Goal: Transaction & Acquisition: Purchase product/service

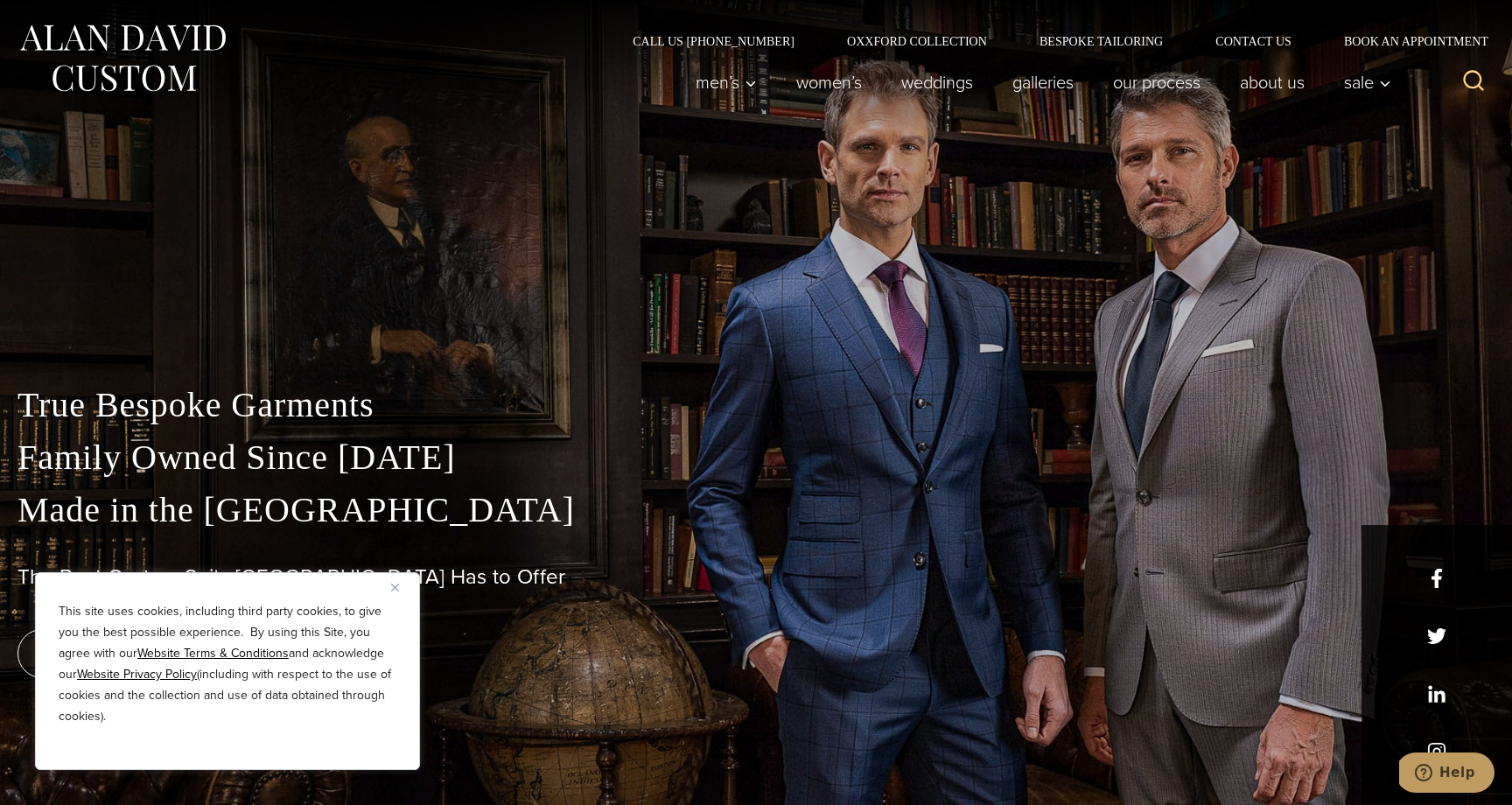
click at [390, 585] on div "This site uses cookies, including third party cookies, to give you the best pos…" at bounding box center [227, 671] width 385 height 198
click at [398, 588] on img "Close" at bounding box center [395, 587] width 8 height 8
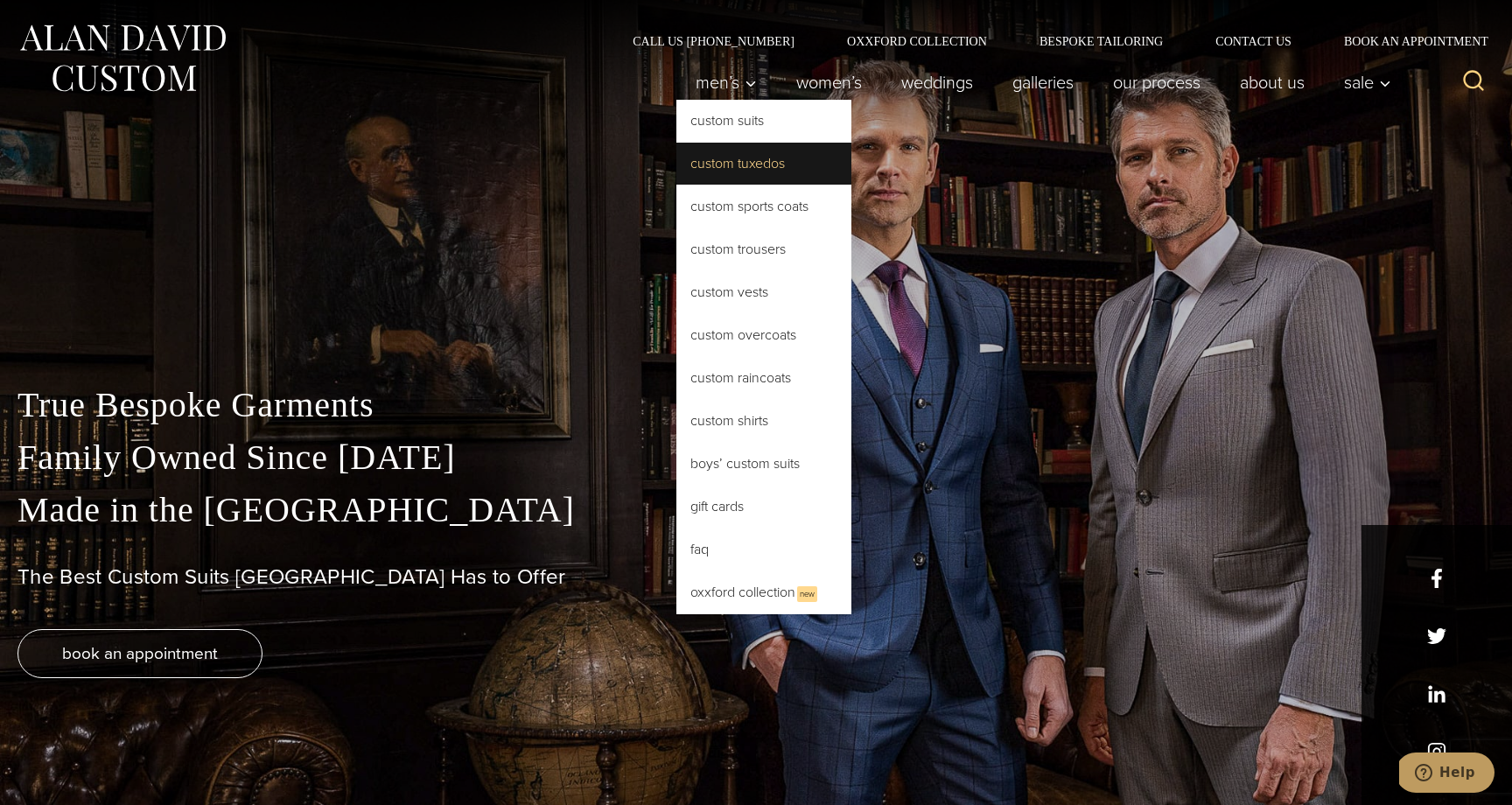
click at [714, 173] on link "Custom Tuxedos" at bounding box center [764, 163] width 175 height 42
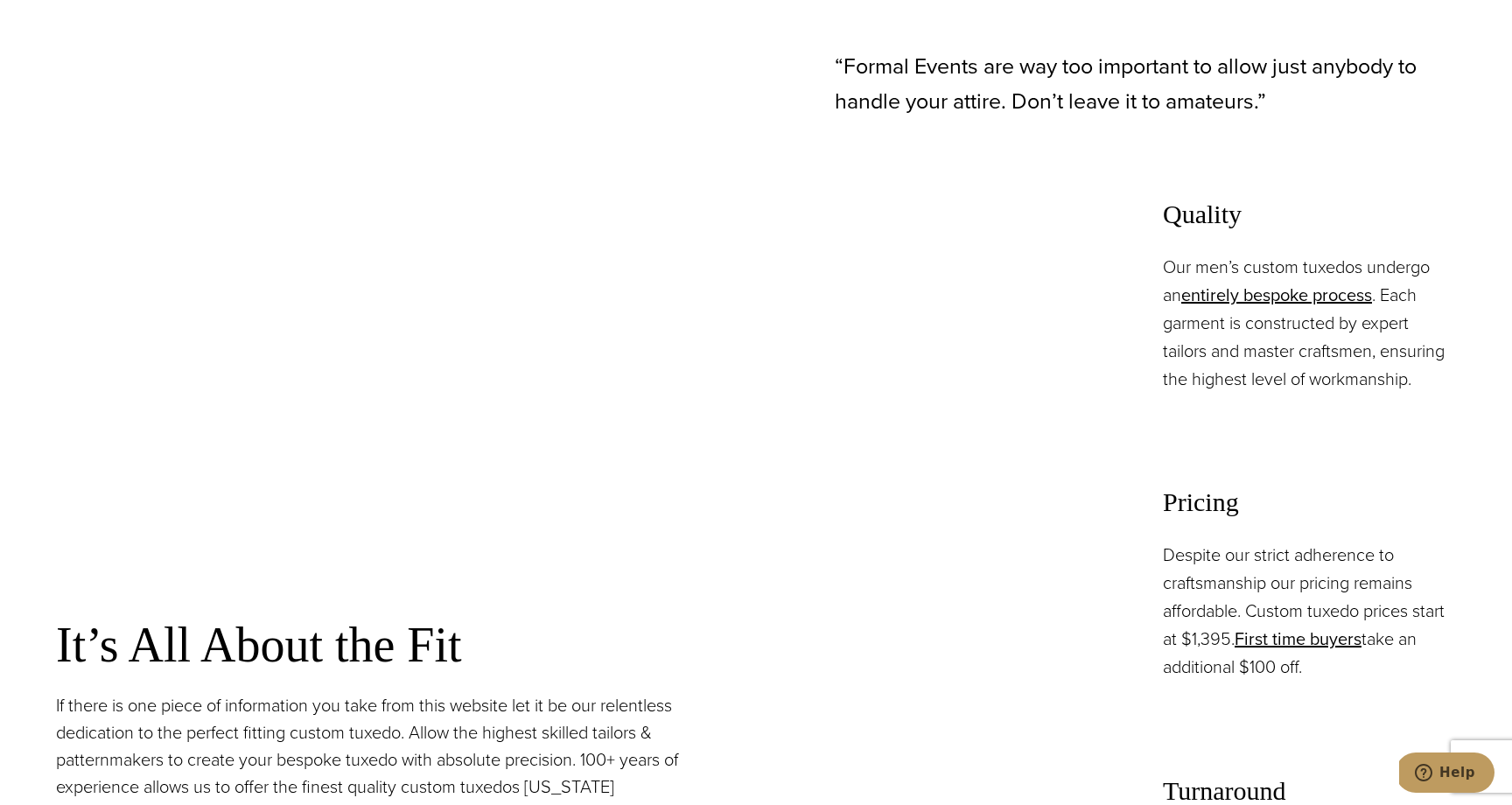
scroll to position [1251, 0]
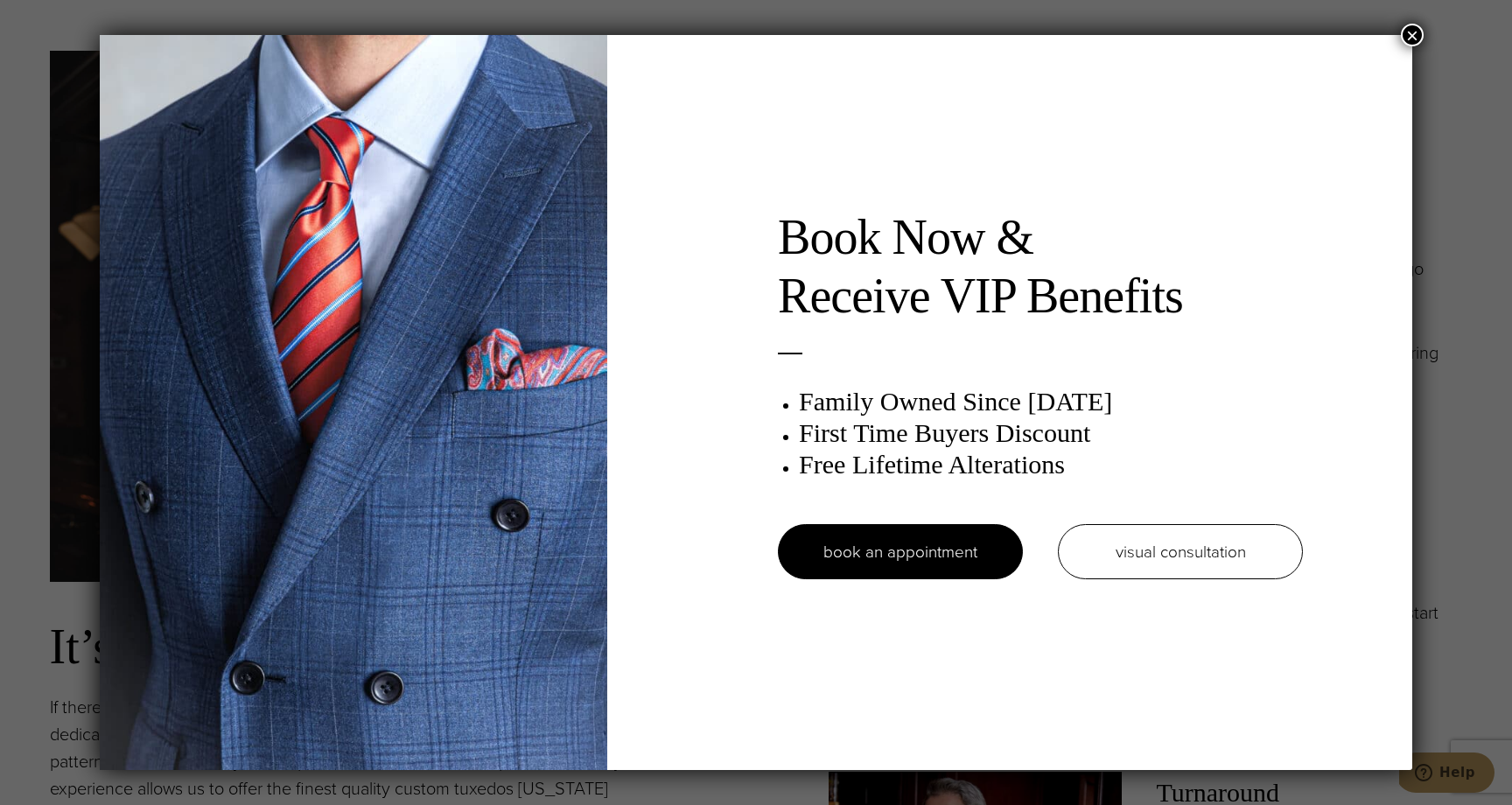
click at [1416, 25] on button "×" at bounding box center [1411, 34] width 23 height 23
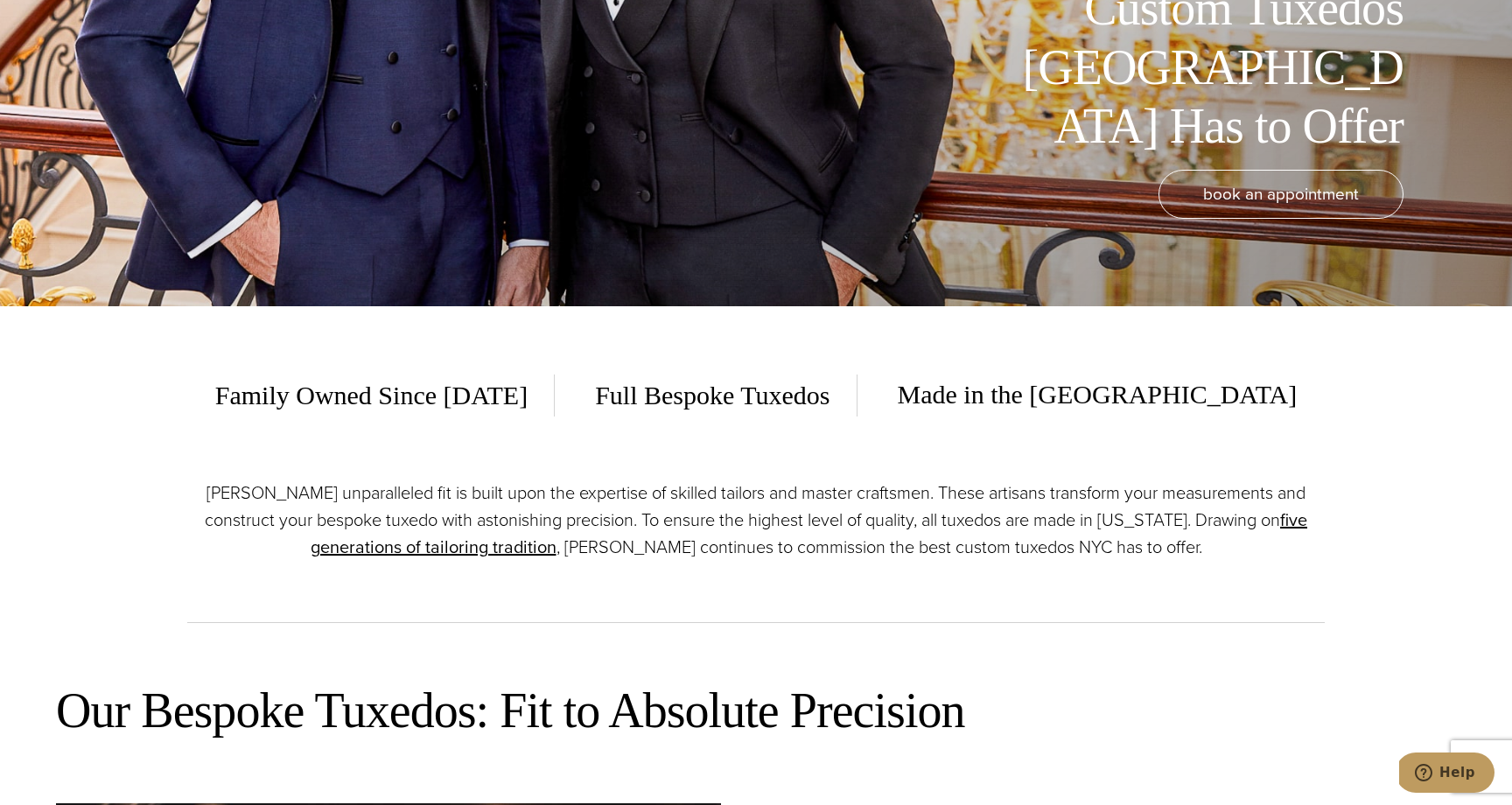
scroll to position [0, 0]
